Goal: Find specific page/section: Find specific page/section

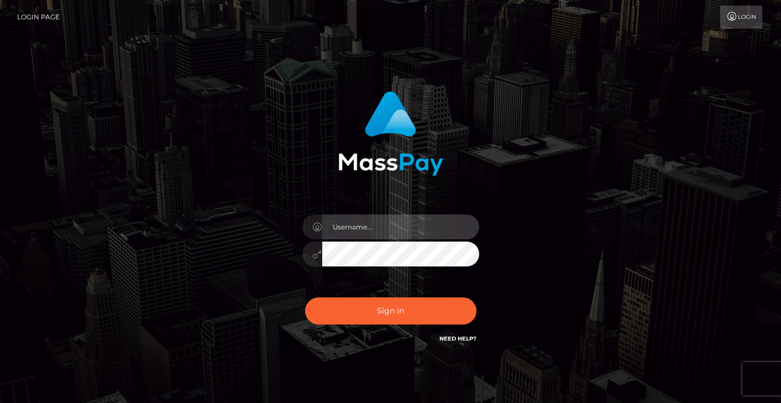
type input "[PERSON_NAME]"
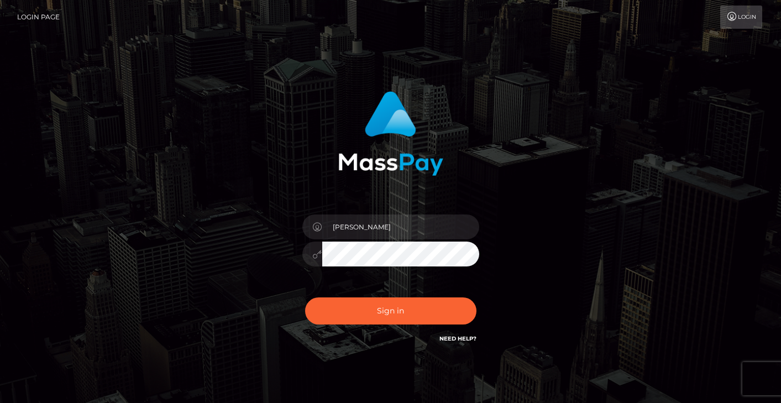
click at [351, 325] on div "Sign in Need Help?" at bounding box center [391, 315] width 194 height 49
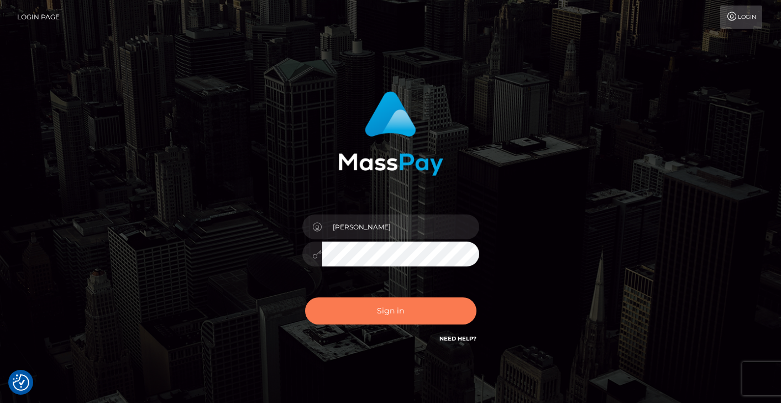
click at [351, 322] on button "Sign in" at bounding box center [390, 310] width 171 height 27
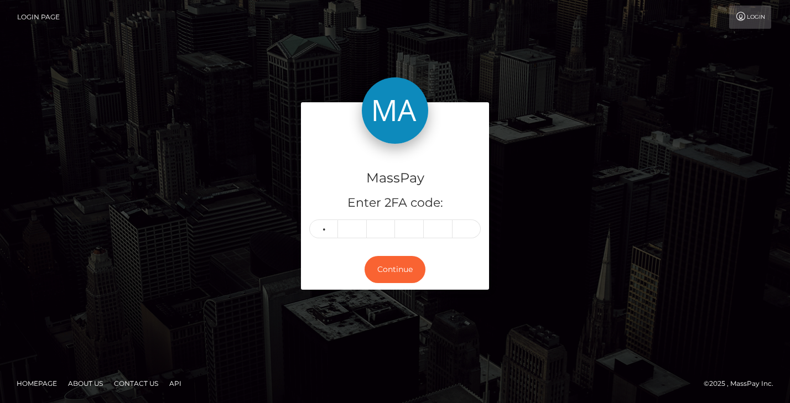
type input "9"
type input "6"
type input "9"
type input "6"
type input "7"
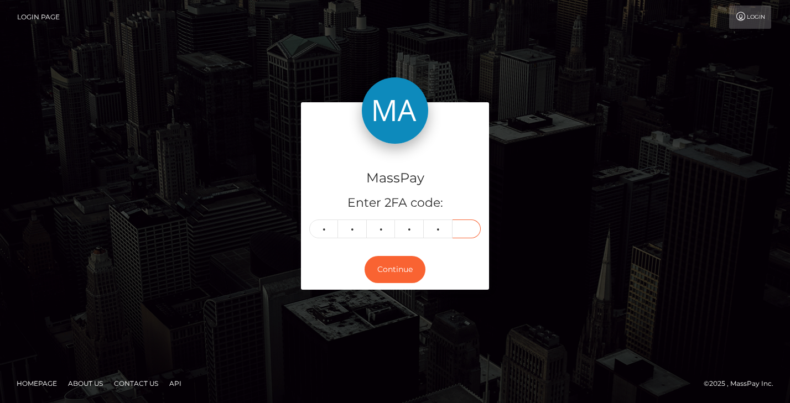
type input "0"
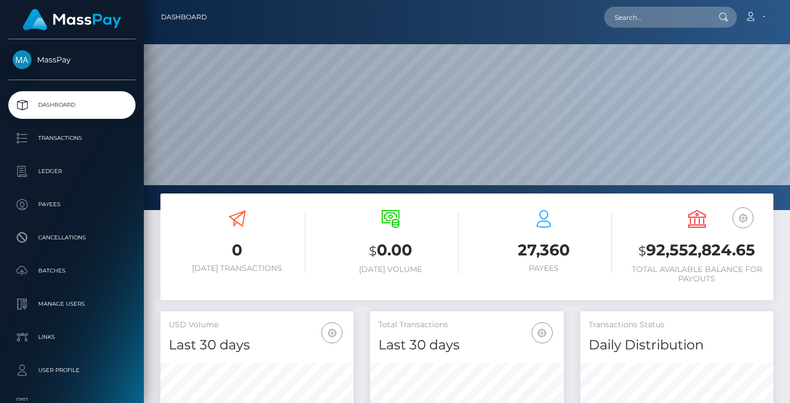
scroll to position [196, 194]
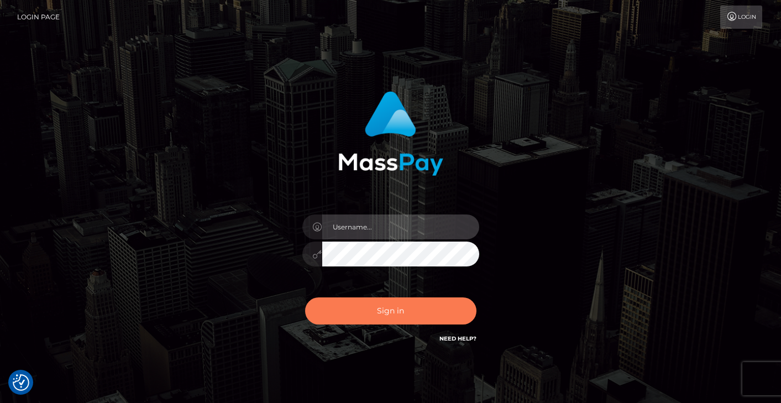
type input "[PERSON_NAME]"
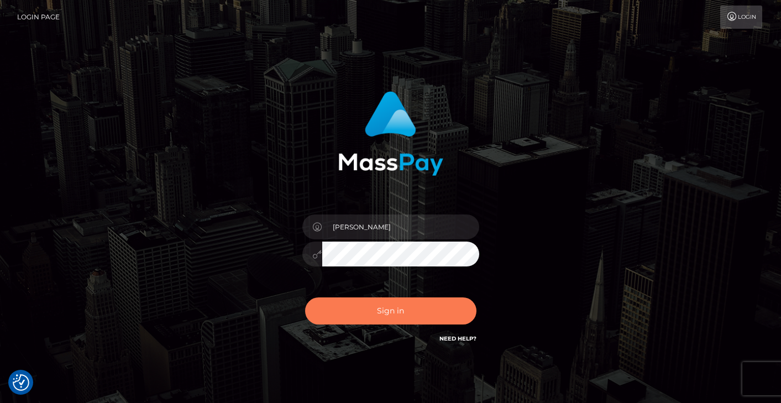
click at [375, 305] on button "Sign in" at bounding box center [390, 310] width 171 height 27
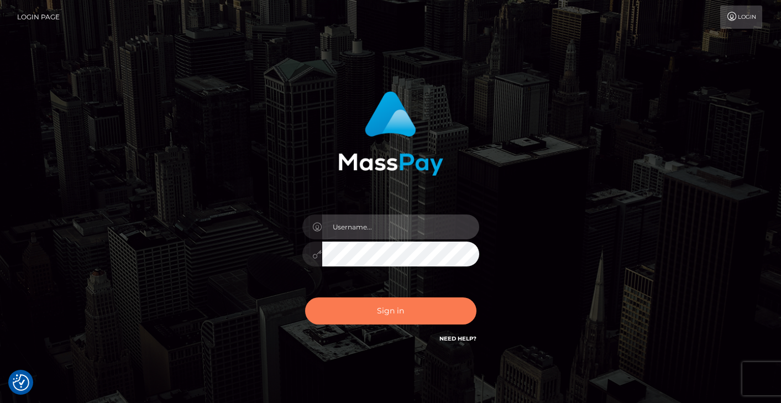
type input "[PERSON_NAME]"
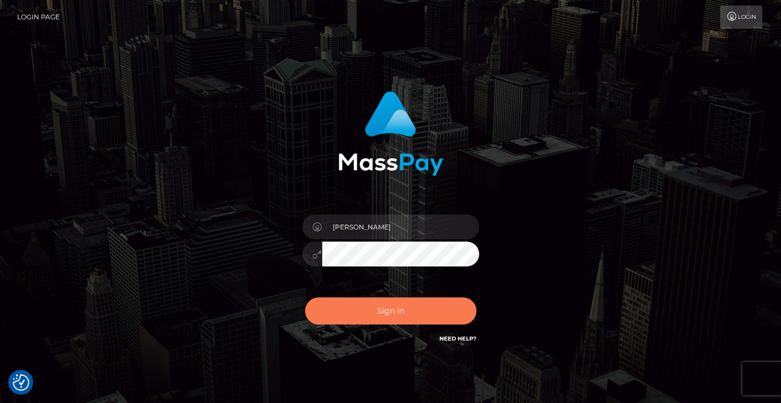
click at [384, 310] on button "Sign in" at bounding box center [390, 310] width 171 height 27
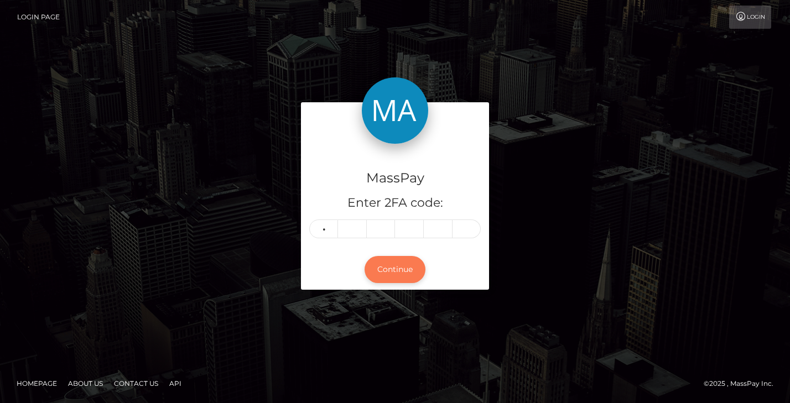
type input "2"
type input "9"
type input "7"
type input "5"
type input "2"
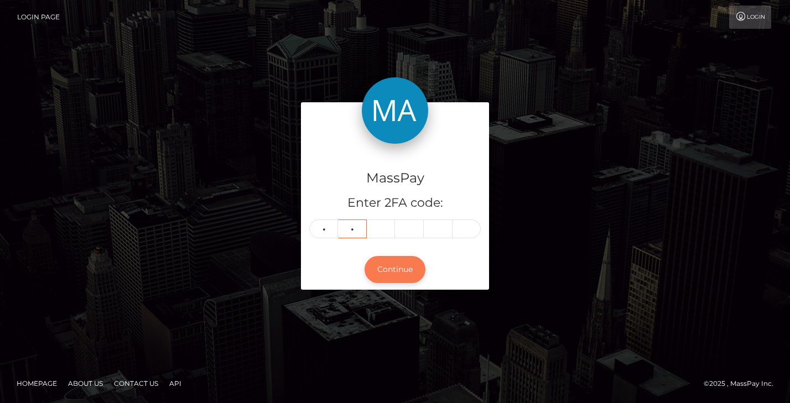
type input "3"
type input "9"
type input "7"
type input "8"
type input "5"
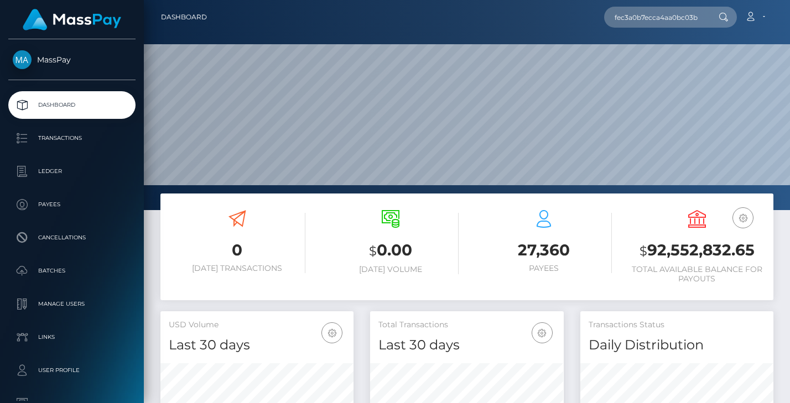
scroll to position [0, 43]
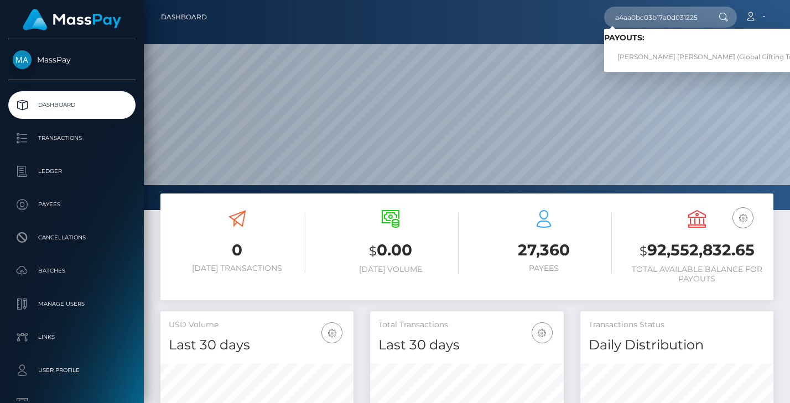
type input "fec3a0b7ecca4aa0bc03b17a0d031225"
click at [650, 60] on link "ABIGAIL MARIE MINCKS (Global Gifting Technologies Inc - Throne)" at bounding box center [745, 57] width 283 height 20
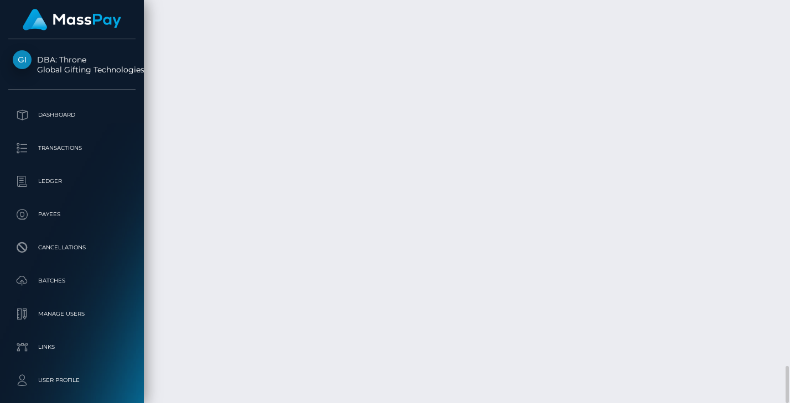
scroll to position [133, 194]
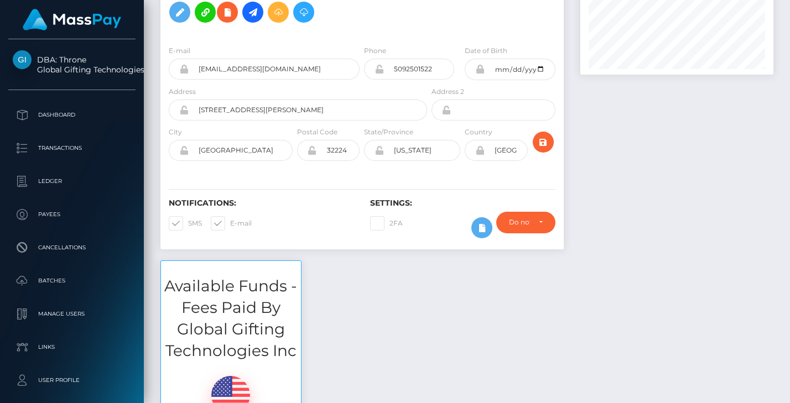
scroll to position [0, 0]
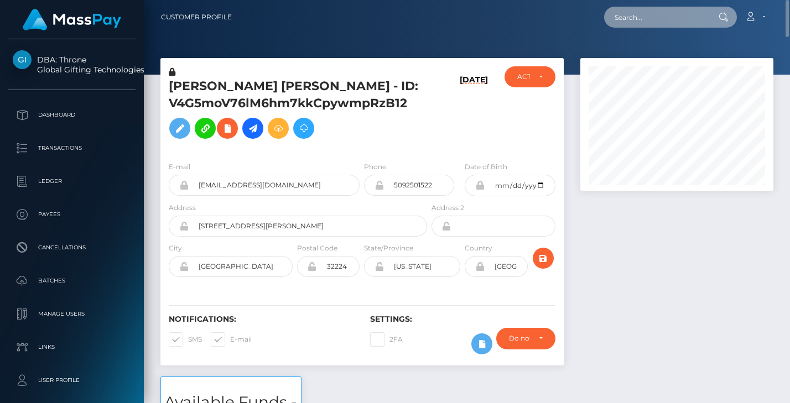
click at [628, 14] on input "text" at bounding box center [656, 17] width 104 height 21
paste input "poact_5dhGncFjc4m3"
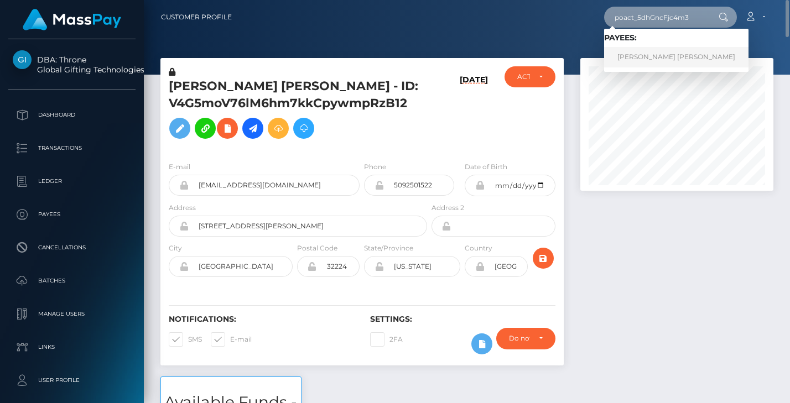
type input "poact_5dhGncFjc4m3"
click at [659, 56] on link "TUSHAR LALJIBHAI PARMAR" at bounding box center [676, 57] width 144 height 20
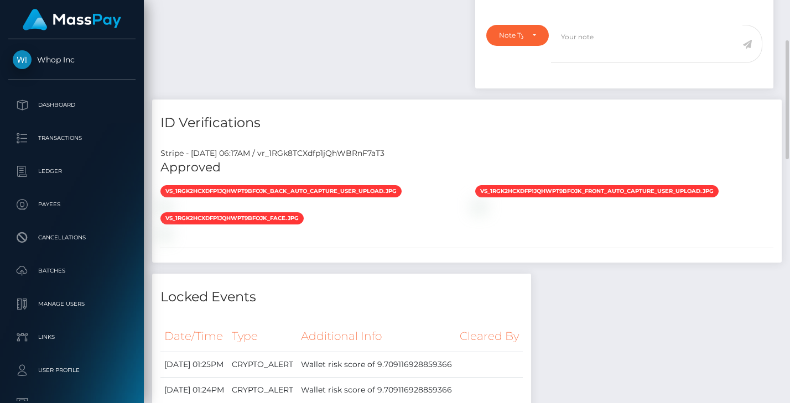
scroll to position [443, 0]
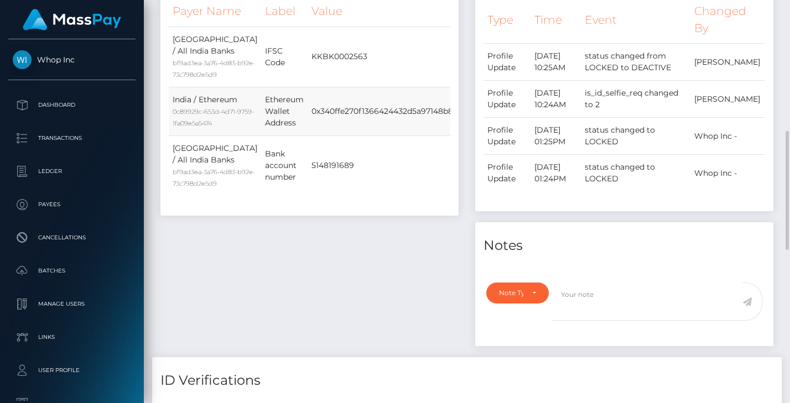
click at [343, 135] on td "0x340ffe270f1366424432d5a97148b8717ef073b7" at bounding box center [402, 111] width 191 height 49
copy td "0x340ffe270f1366424432d5a97148b8717ef073b7"
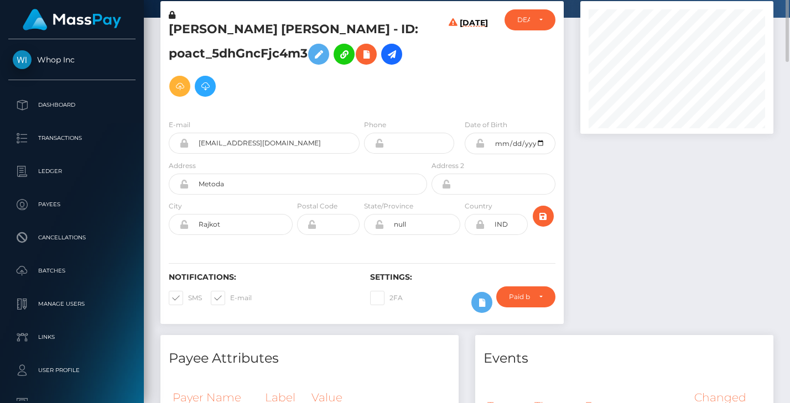
scroll to position [0, 0]
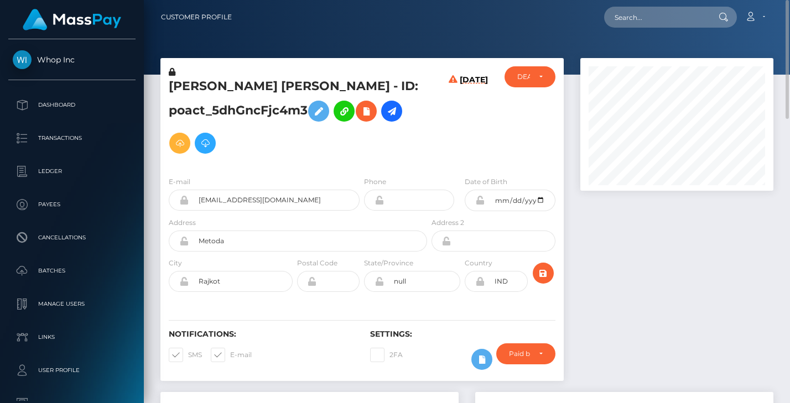
click at [316, 151] on h5 "TUSHAR LALJIBHAI PARMAR - ID: poact_5dhGncFjc4m3" at bounding box center [295, 118] width 252 height 81
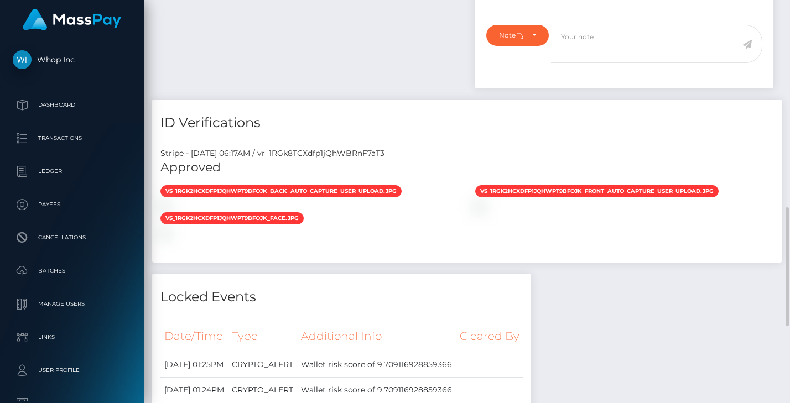
scroll to position [572, 0]
